Goal: Check status: Check status

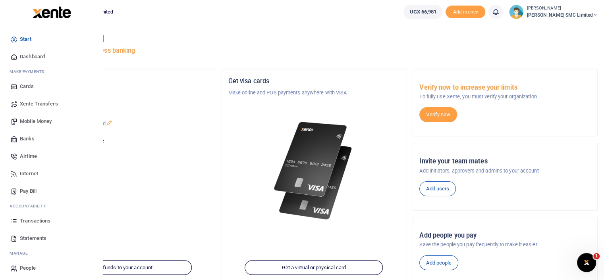
click at [25, 219] on span "Transactions" at bounding box center [35, 221] width 31 height 8
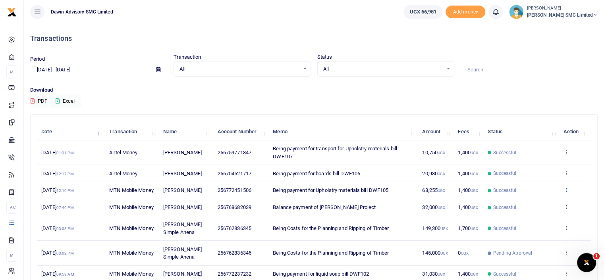
click at [566, 193] on icon at bounding box center [565, 190] width 5 height 6
click at [523, 212] on link "View details" at bounding box center [536, 214] width 63 height 11
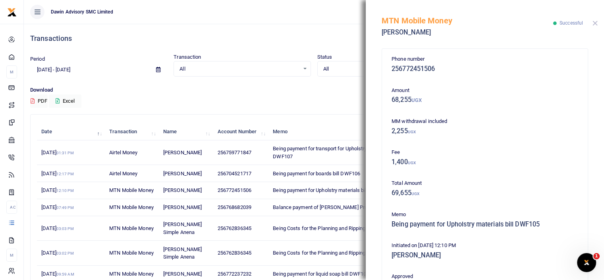
click at [595, 25] on button "Close" at bounding box center [594, 23] width 5 height 5
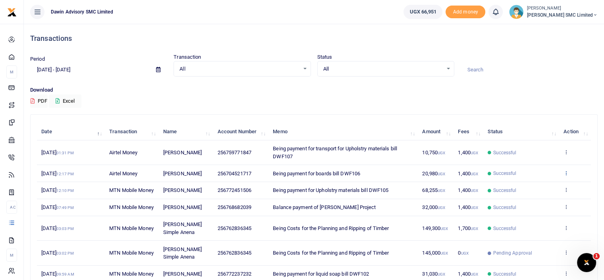
click at [567, 176] on icon at bounding box center [565, 173] width 5 height 6
click at [567, 155] on icon at bounding box center [565, 152] width 5 height 6
click at [526, 168] on link "View details" at bounding box center [536, 173] width 63 height 11
